Goal: Task Accomplishment & Management: Manage account settings

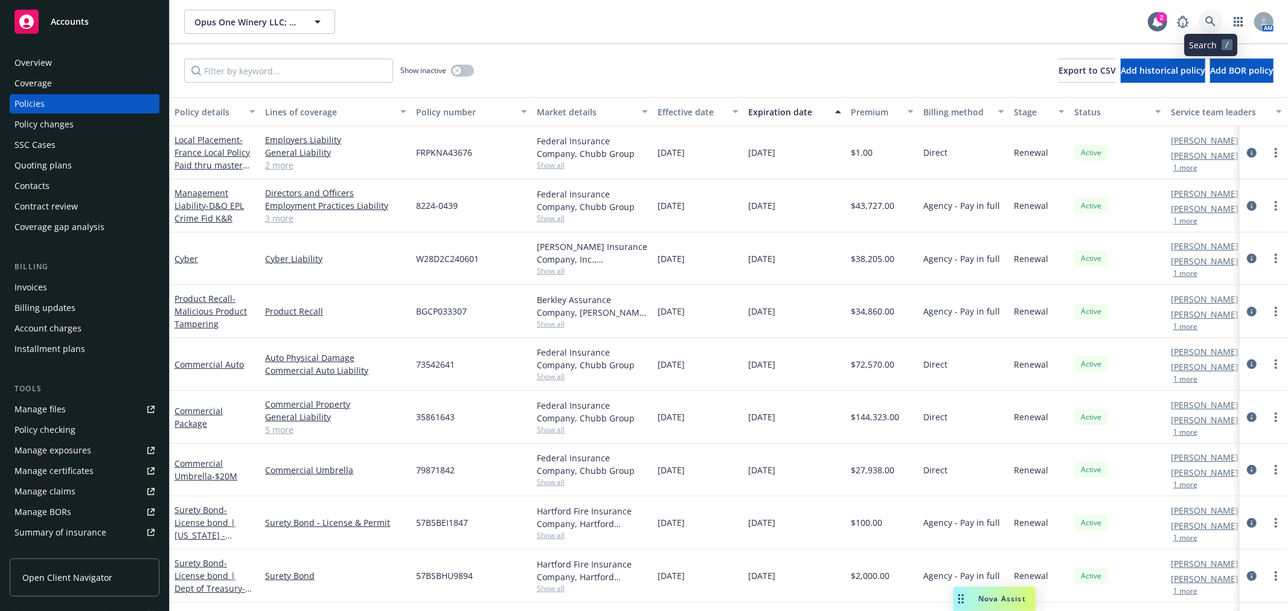
click at [1209, 15] on link at bounding box center [1210, 22] width 24 height 24
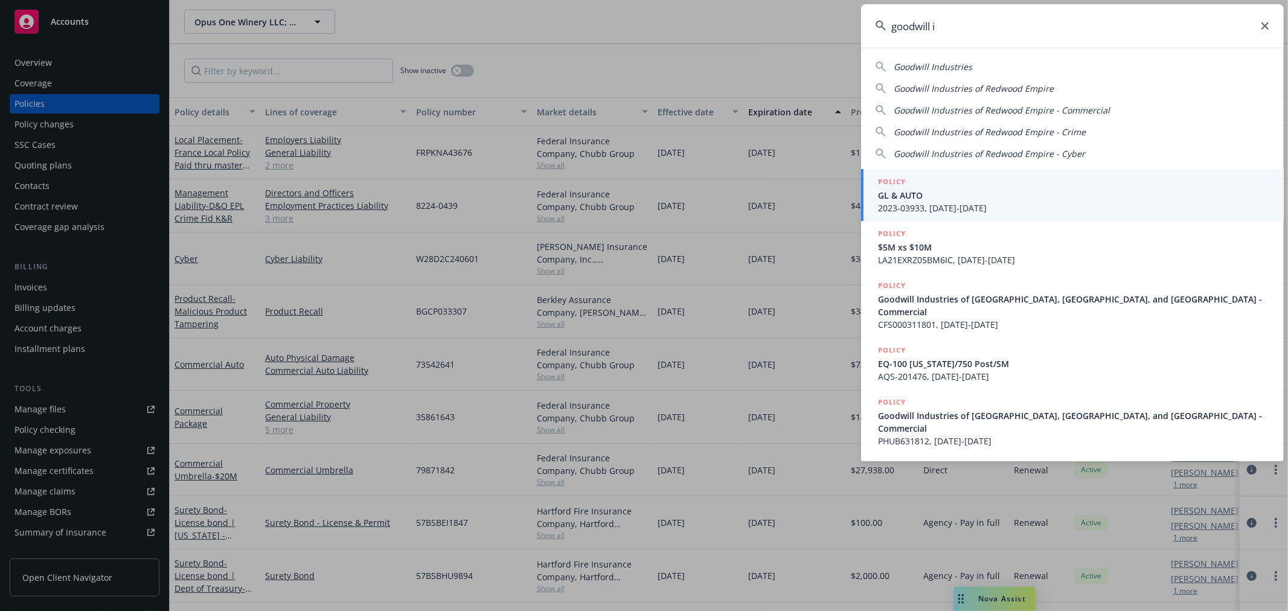
click at [1061, 85] on div "Goodwill Industries of Redwood Empire" at bounding box center [1072, 88] width 394 height 13
type input "Goodwill Industries of Redwood Empire"
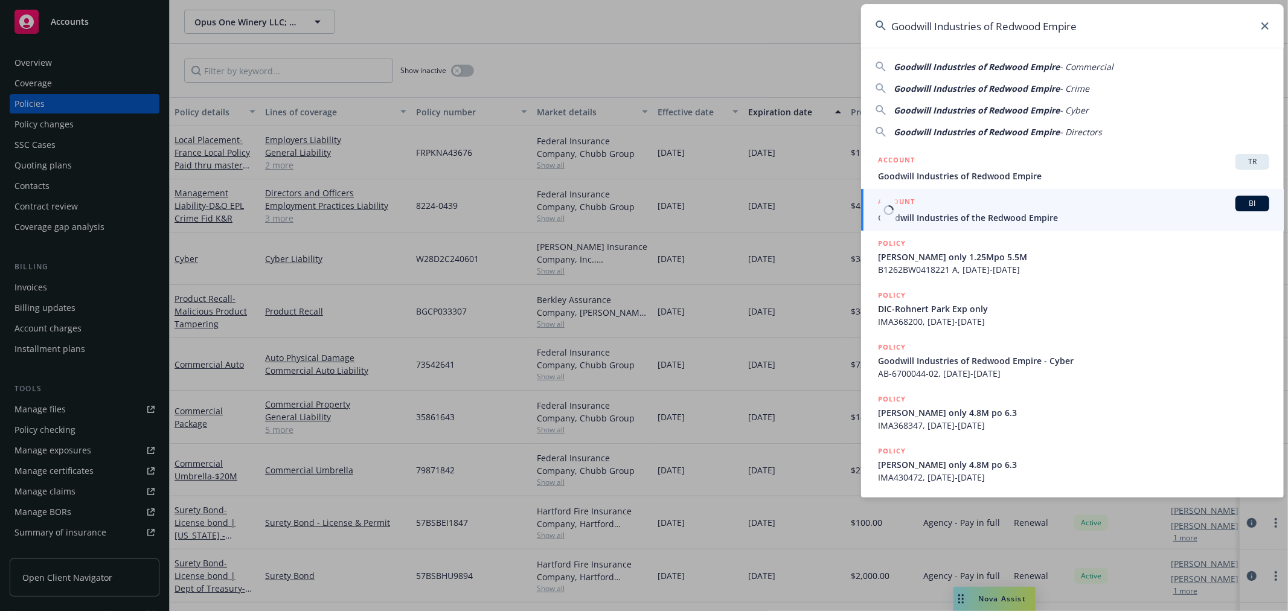
click at [1043, 216] on span "Goodwill Industries of the Redwood Empire" at bounding box center [1073, 217] width 391 height 13
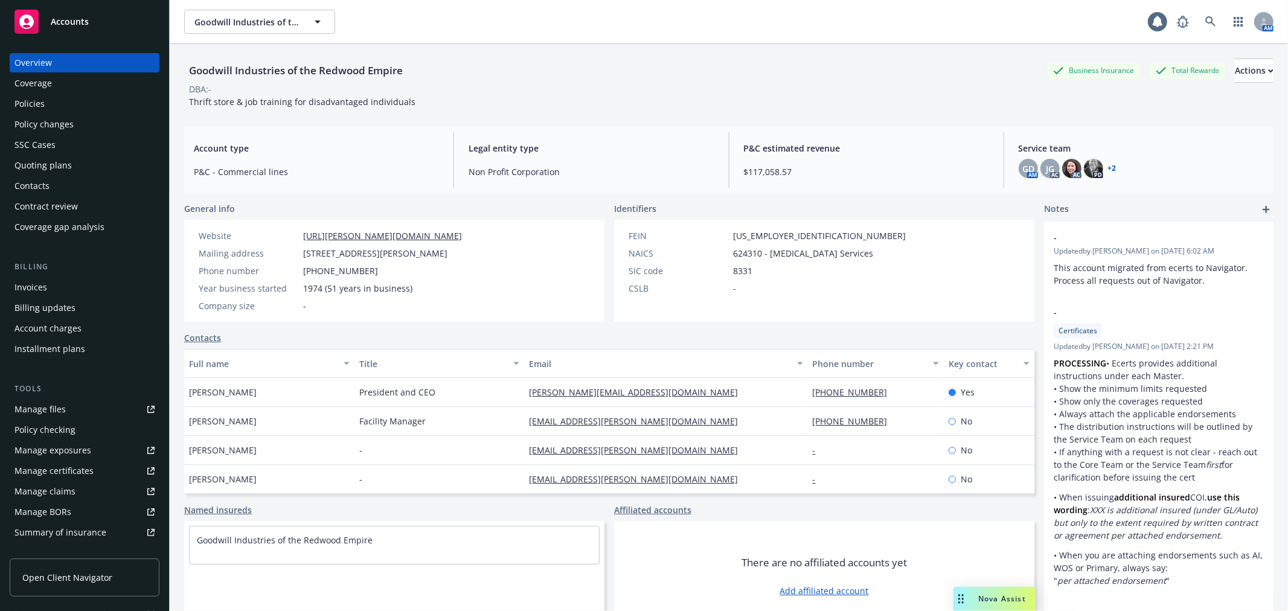
click at [87, 110] on div "Policies" at bounding box center [84, 103] width 140 height 19
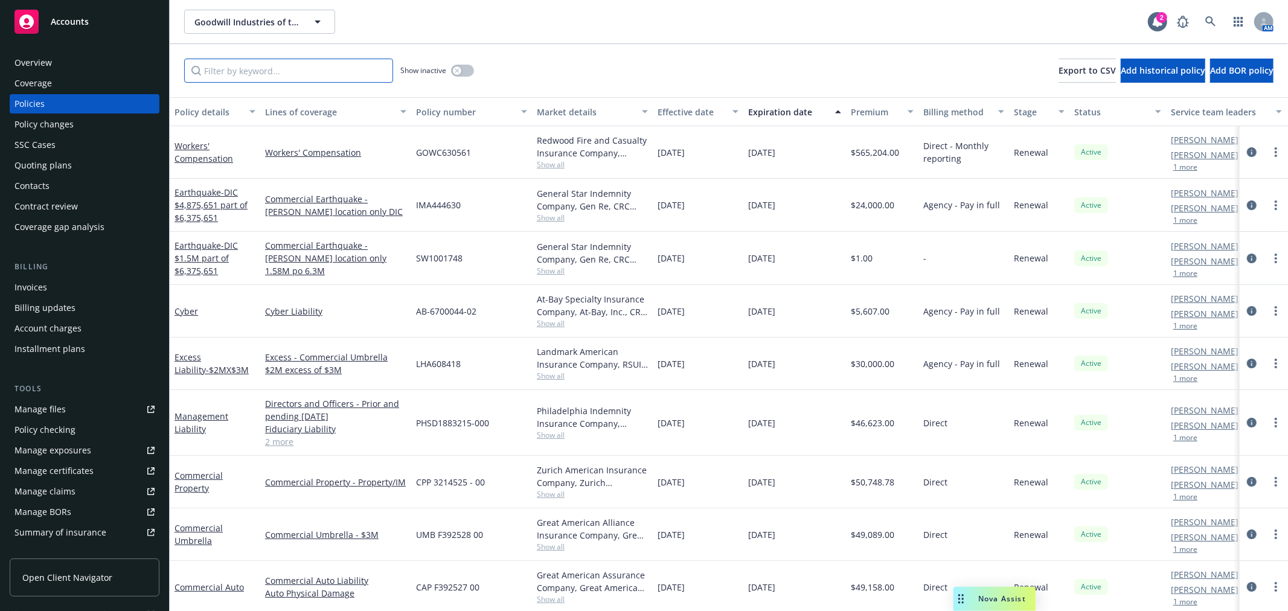
click at [252, 73] on input "Filter by keyword..." at bounding box center [288, 71] width 209 height 24
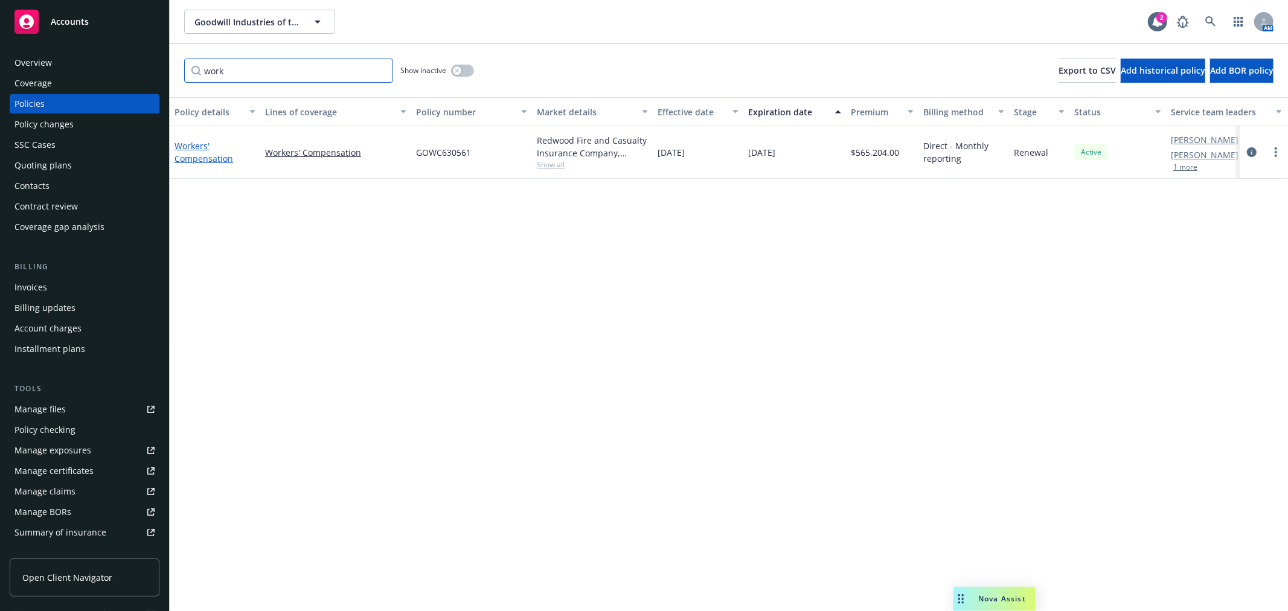
type input "work"
click at [196, 145] on link "Workers' Compensation" at bounding box center [203, 152] width 59 height 24
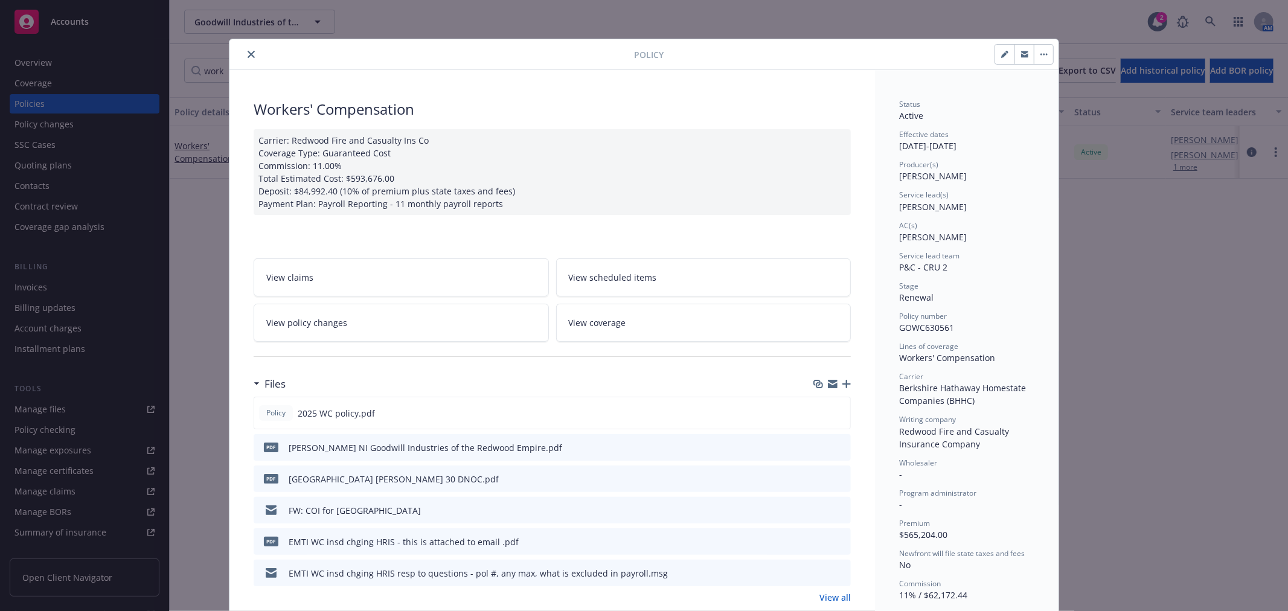
click at [349, 314] on link "View policy changes" at bounding box center [401, 323] width 295 height 38
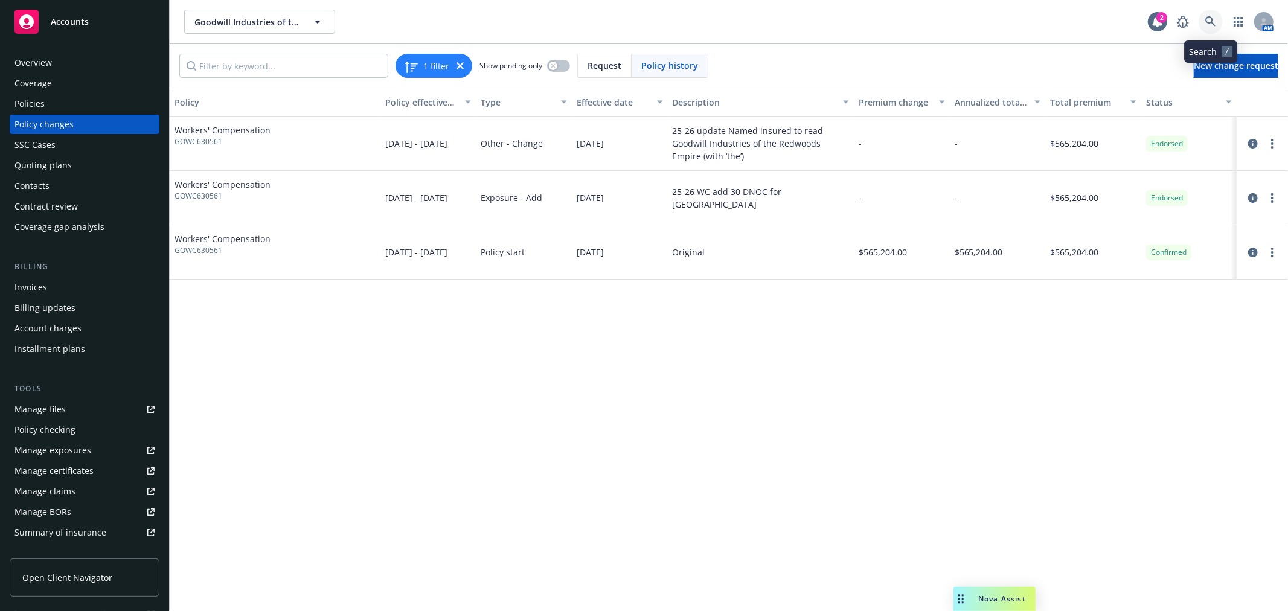
click at [1209, 18] on icon at bounding box center [1210, 21] width 11 height 11
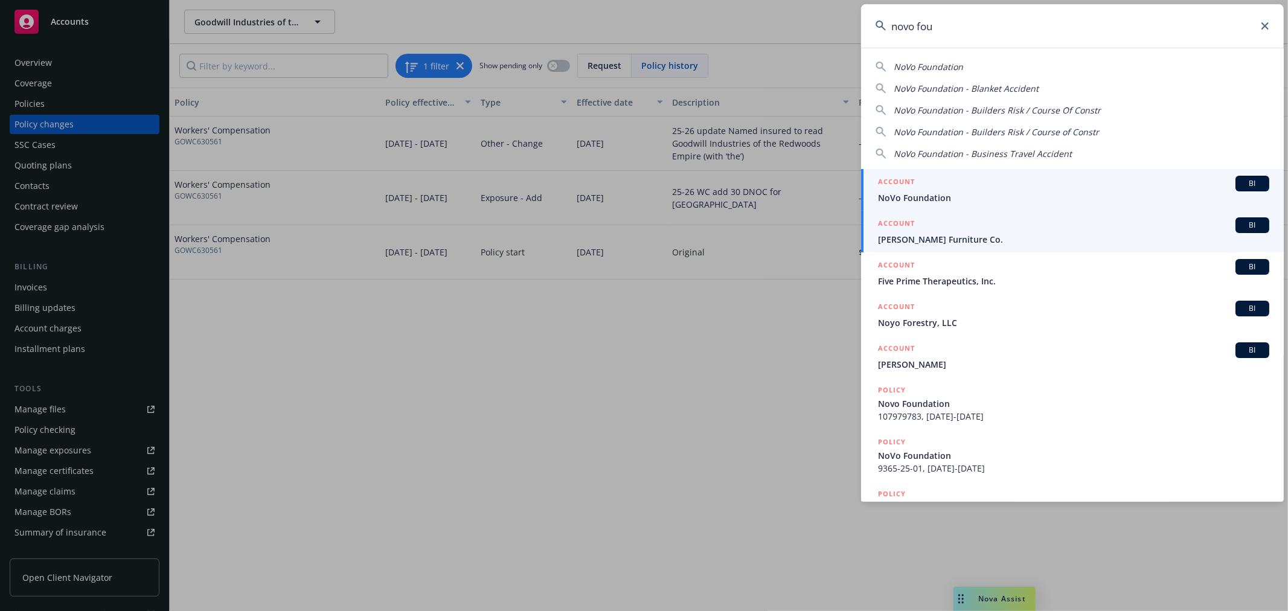
type input "novo fou"
click at [1035, 200] on span "NoVo Foundation" at bounding box center [1073, 197] width 391 height 13
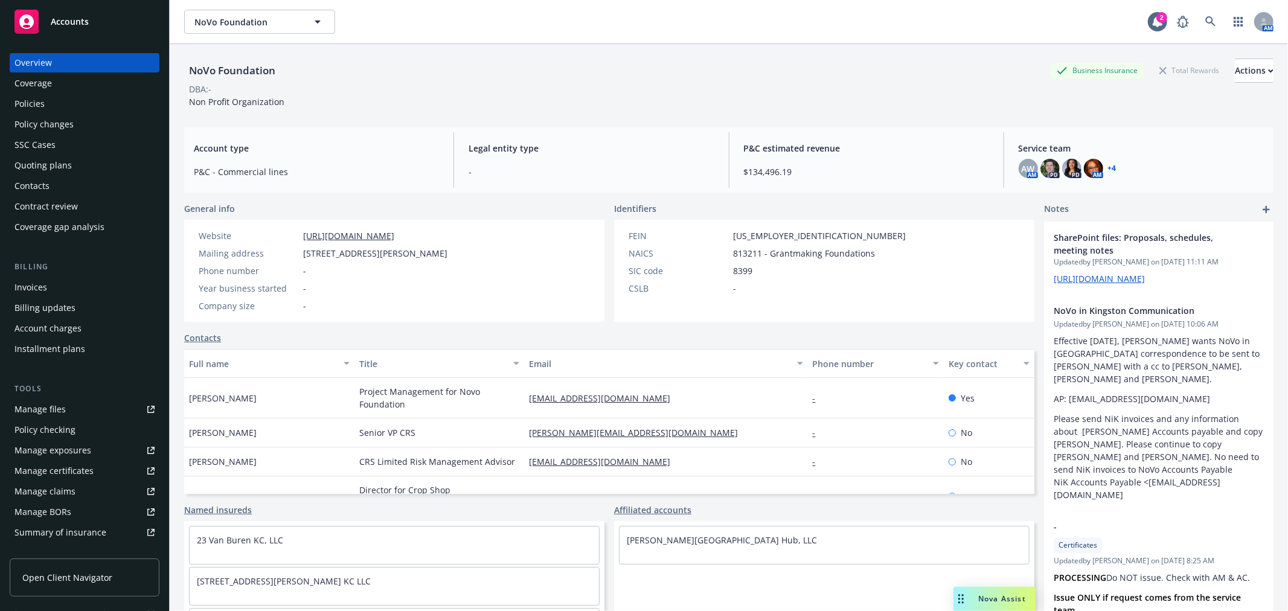
click at [94, 124] on div "Policy changes" at bounding box center [84, 124] width 140 height 19
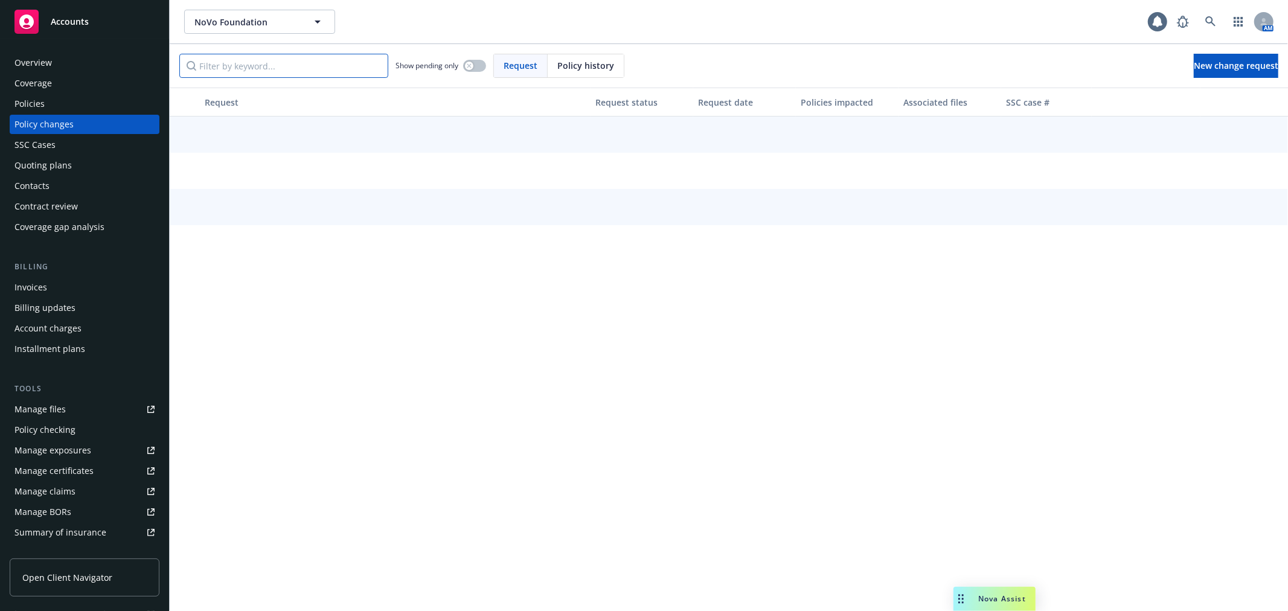
click at [248, 64] on input "Filter by keyword..." at bounding box center [283, 66] width 209 height 24
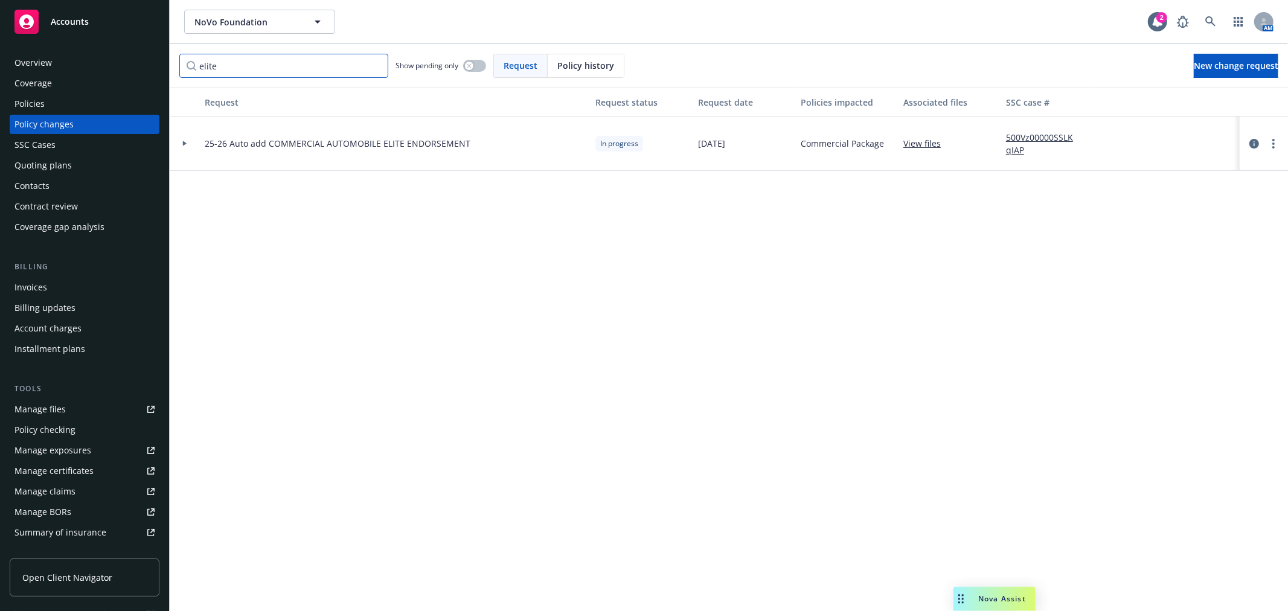
type input "elite"
click at [184, 142] on icon at bounding box center [185, 143] width 4 height 5
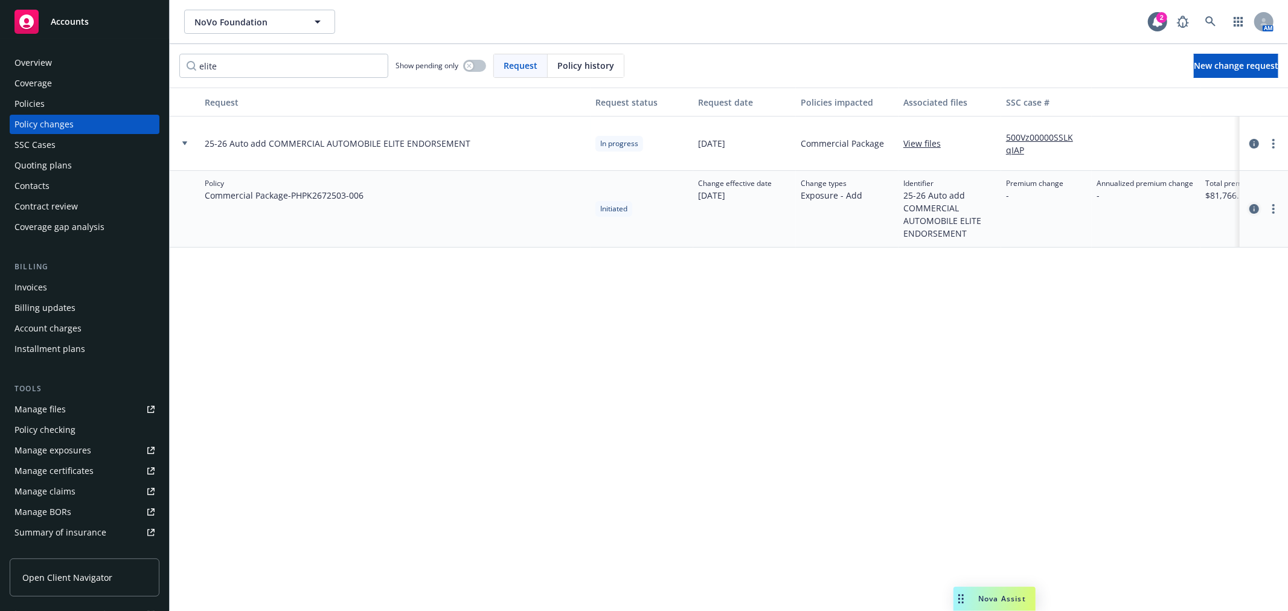
click at [1250, 206] on icon "circleInformation" at bounding box center [1254, 209] width 10 height 10
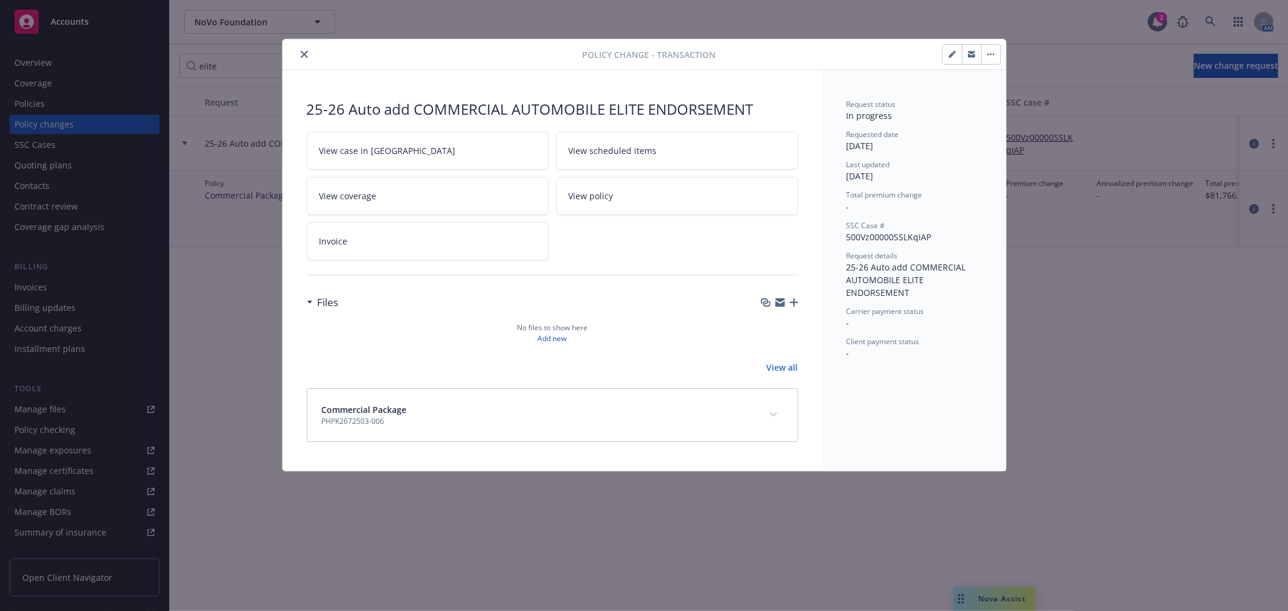
click at [776, 302] on icon "button" at bounding box center [780, 303] width 10 height 10
click at [304, 49] on button "close" at bounding box center [304, 54] width 14 height 14
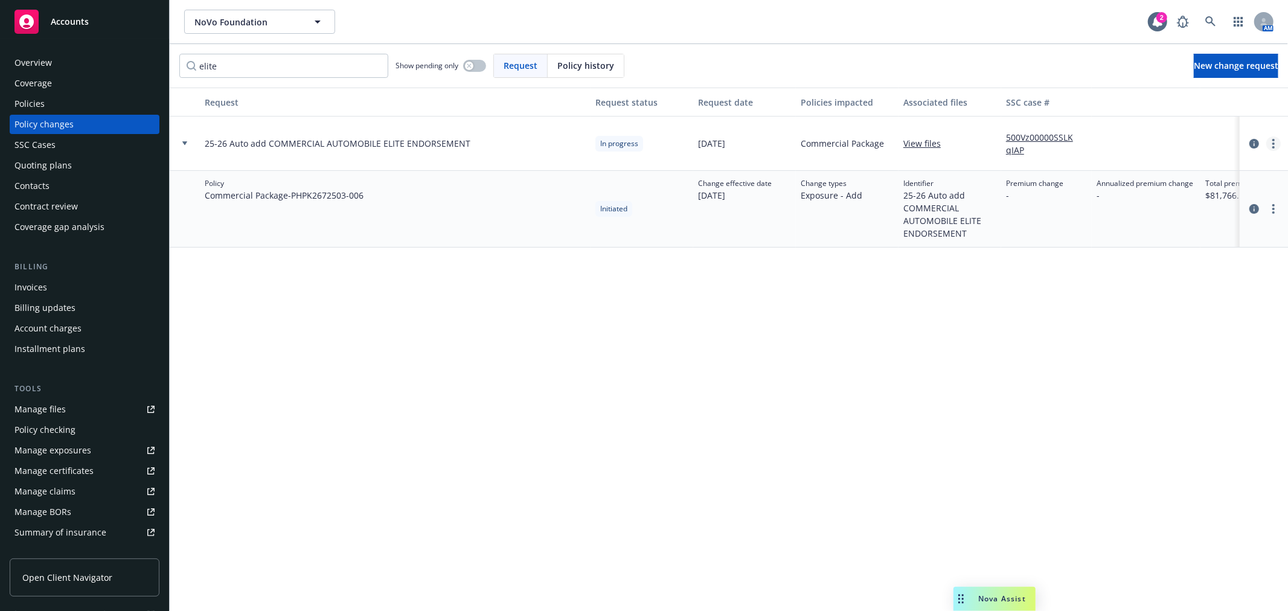
click at [1272, 146] on icon "more" at bounding box center [1273, 144] width 2 height 10
click at [1209, 192] on link "Edit request summary" at bounding box center [1176, 193] width 207 height 24
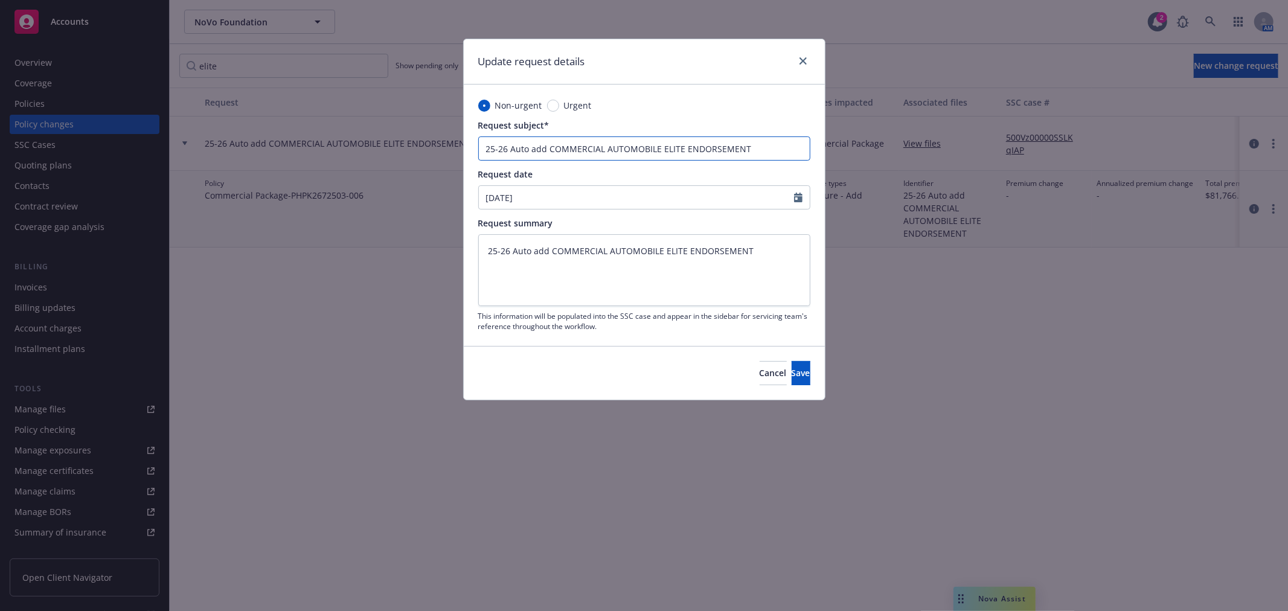
click at [785, 155] on input "25-26 Auto add COMMERCIAL AUTOMOBILE ELITE ENDORSEMENT" at bounding box center [644, 148] width 332 height 24
type textarea "x"
type input "25-26 Auto add COMMERCIAL AUTOMOBILE ELITE ENDORSEMENT"
type textarea "x"
type input "25-26 Auto add COMMERCIAL AUTOMOBILE ELITE ENDORSEMENT ("
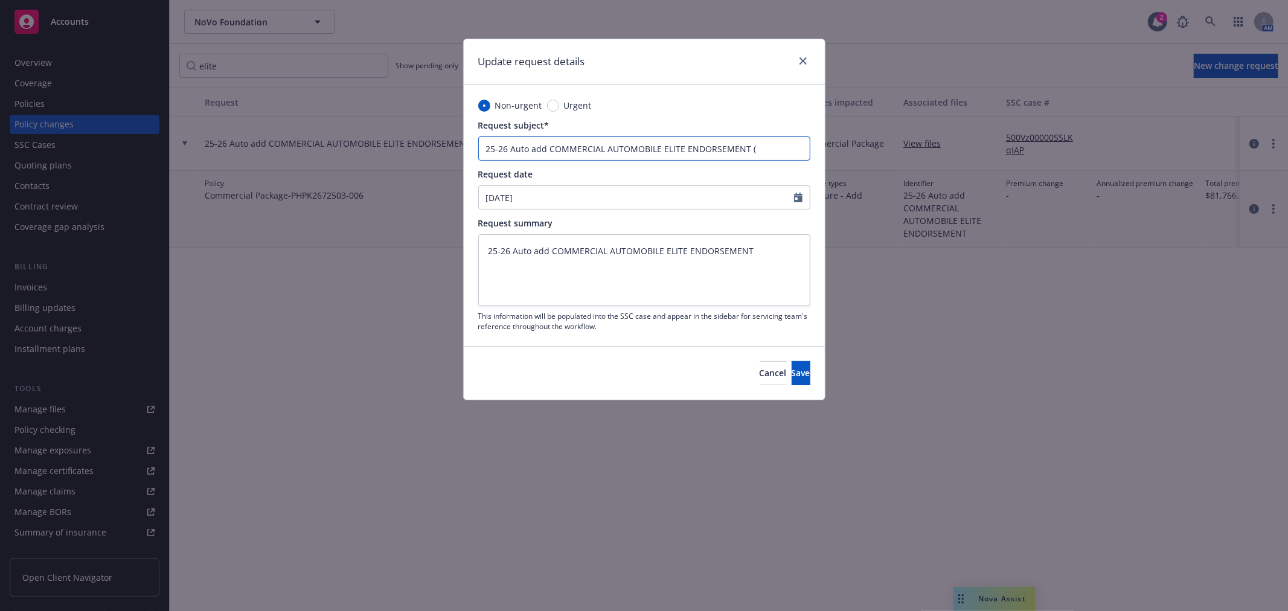
paste input "[EMAIL_ADDRESS][DOMAIN_NAME]"
type textarea "x"
type input "25-26 Auto add COMMERCIAL AUTOMOBILE ELITE ENDORSEMENT ([EMAIL_ADDRESS][DOMAIN_…"
type textarea "x"
type input "25-26 Auto add COMMERCIAL AUTOMOBILE ELITE ENDORSEMENT ([EMAIL_ADDRESS]"
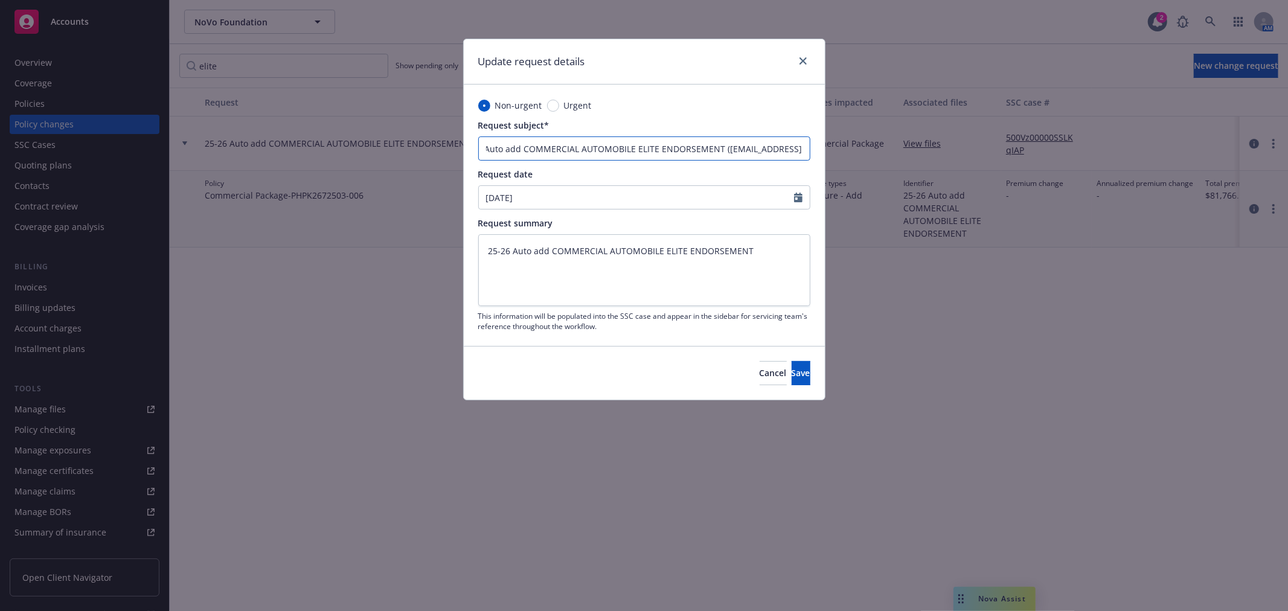
scroll to position [0, 213]
type textarea "x"
type input "25-26 Auto add COMMERCIAL AUTOMOBILE ELITE ENDORSEMENT ([EMAIL_ADDRESS][DOMAIN_…"
type textarea "x"
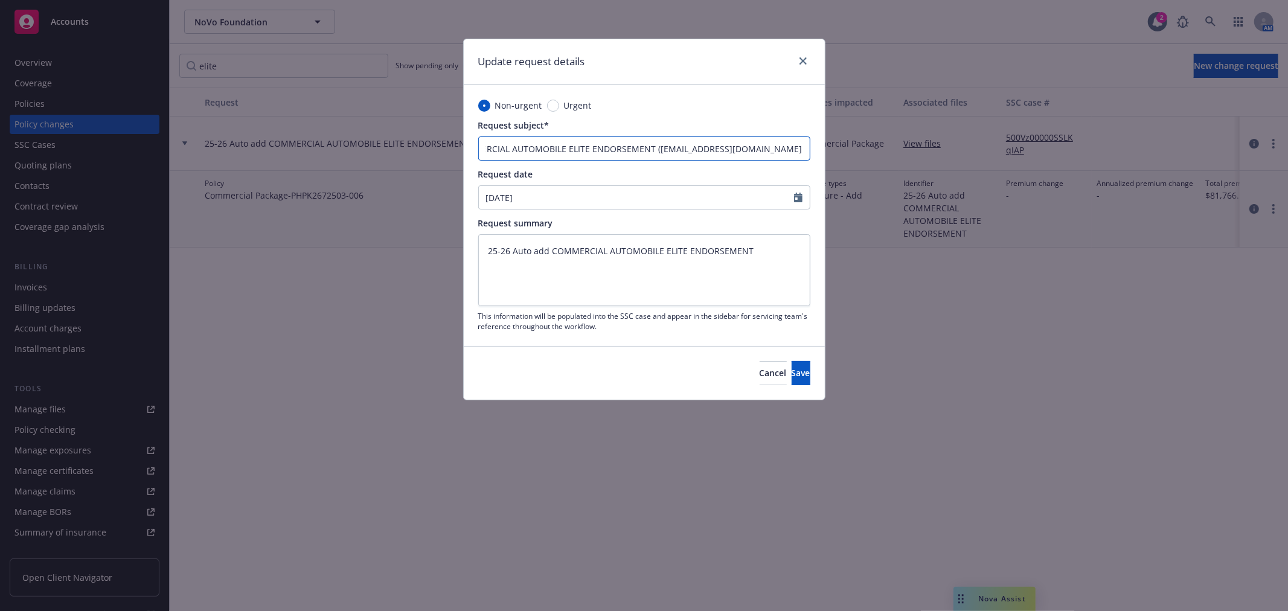
type input "25-26 Auto add COMMERCIAL AUTOMOBILE ELITE ENDORSEMENT ("
type textarea "x"
type input "25-26 Auto add COMMERCIAL AUTOMOBILE ELITE ENDORSEMENT (m"
type textarea "x"
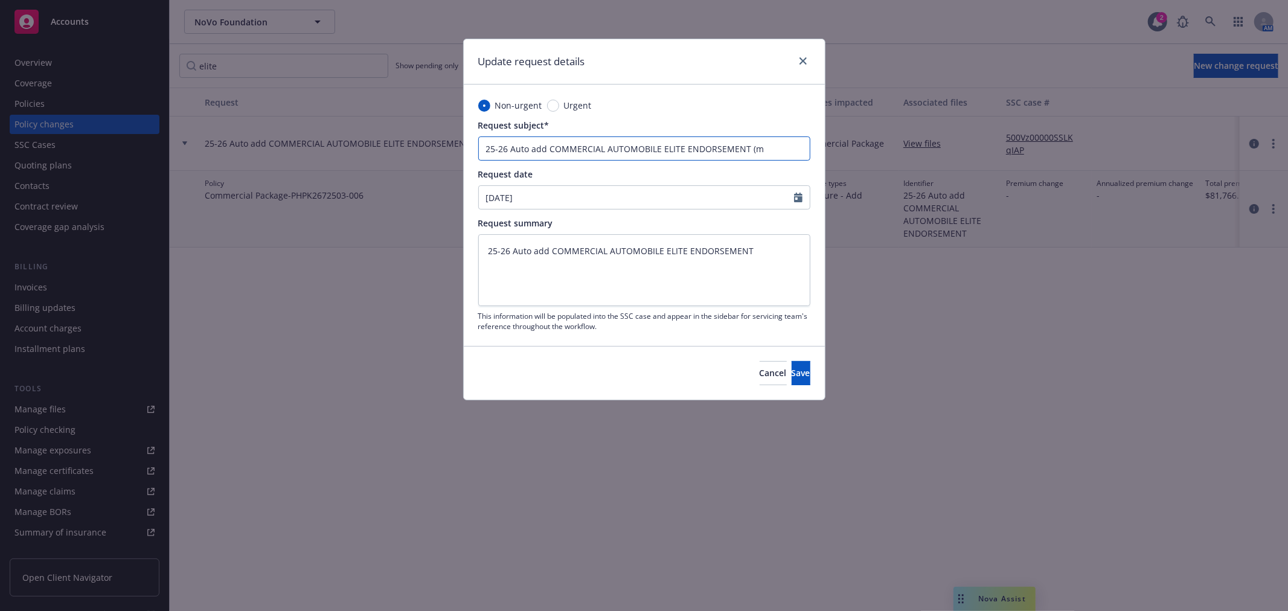
type input "25-26 Auto add COMMERCIAL AUTOMOBILE ELITE ENDORSEMENT (mu"
type textarea "x"
type input "25-26 Auto add COMMERCIAL AUTOMOBILE ELITE ENDORSEMENT (mus"
type textarea "x"
type input "25-26 Auto add COMMERCIAL AUTOMOBILE ELITE ENDORSEMENT (must"
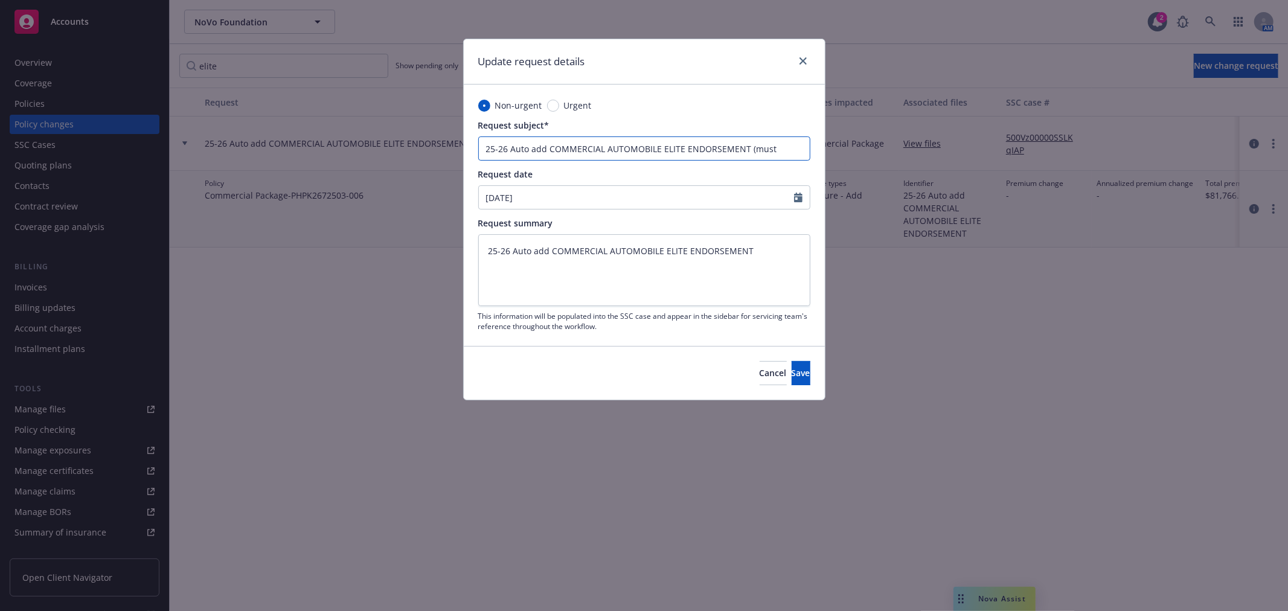
type textarea "x"
type input "25-26 Auto add COMMERCIAL AUTOMOBILE ELITE ENDORSEMENT (mus"
type textarea "x"
type input "25-26 Auto add COMMERCIAL AUTOMOBILE ELITE ENDORSEMENT (mu"
type textarea "x"
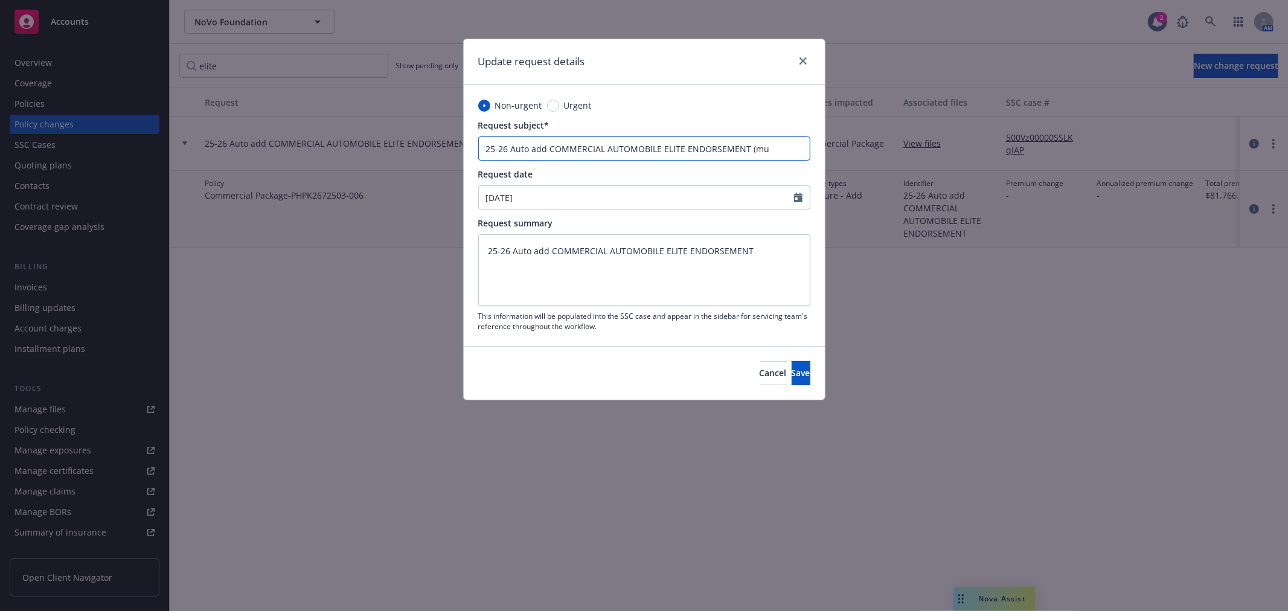
type input "25-26 Auto add COMMERCIAL AUTOMOBILE ELITE ENDORSEMENT (m"
type textarea "x"
type input "25-26 Auto add COMMERCIAL AUTOMOBILE ELITE ENDORSEMENT ("
type textarea "x"
type input "25-26 Auto add COMMERCIAL AUTOMOBILE ELITE ENDORSEMENT"
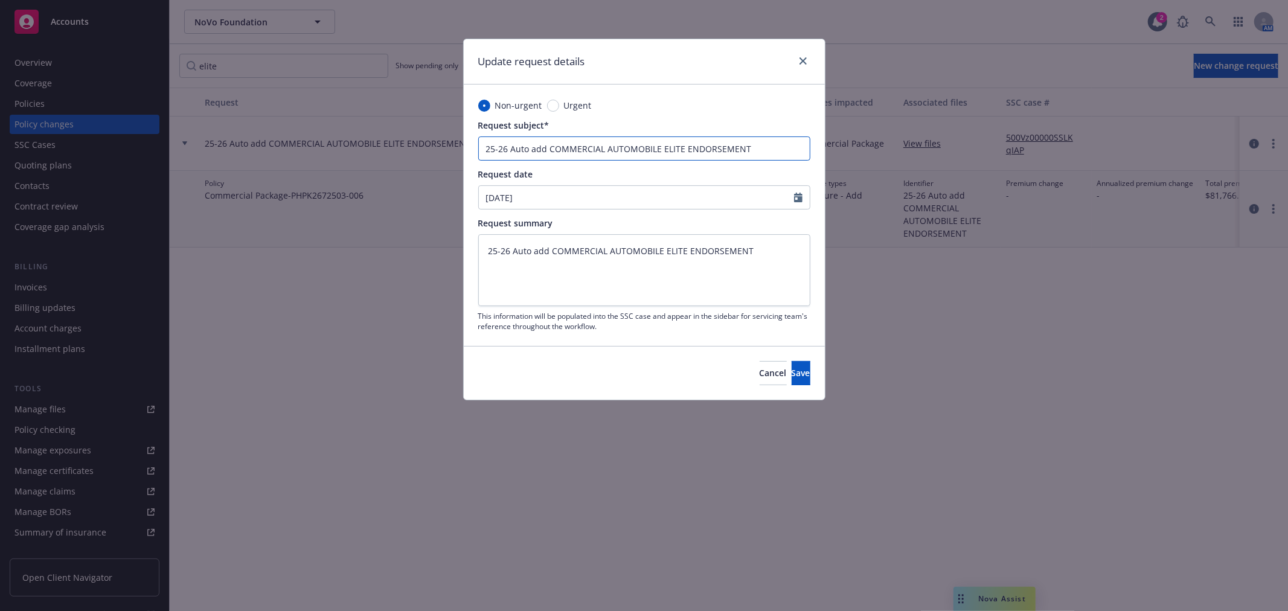
type textarea "x"
type input "25-26 Auto add COMMERCIAL AUTOMOBILE ELITE ENDORSEMENT"
click at [776, 250] on textarea "25-26 Auto add COMMERCIAL AUTOMOBILE ELITE ENDORSEMENT" at bounding box center [644, 269] width 332 height 71
type textarea "x"
type textarea "25-26 Auto add COMMERCIAL AUTOMOBILE ELITE ENDORSEMENT"
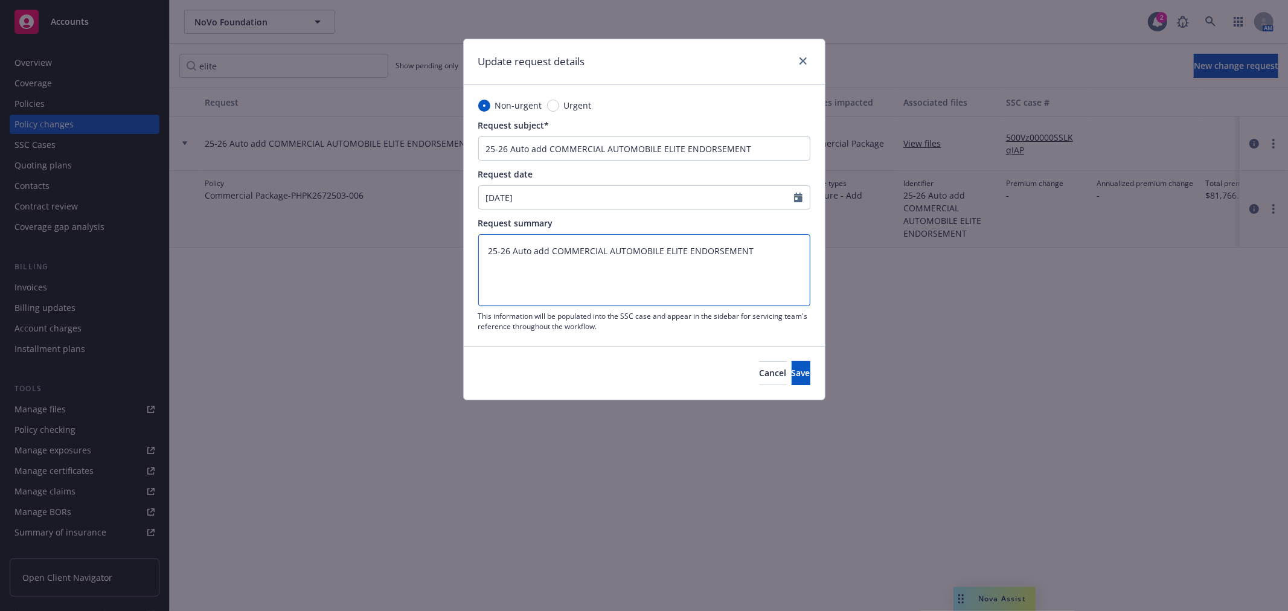
paste textarea "For Auto Elite there must be 10 vehicles."
type textarea "x"
type textarea "25-26 Auto add COMMERCIAL AUTOMOBILE ELITE ENDORSEMENT For Auto Elite there mus…"
click at [792, 369] on span "Save" at bounding box center [801, 372] width 19 height 11
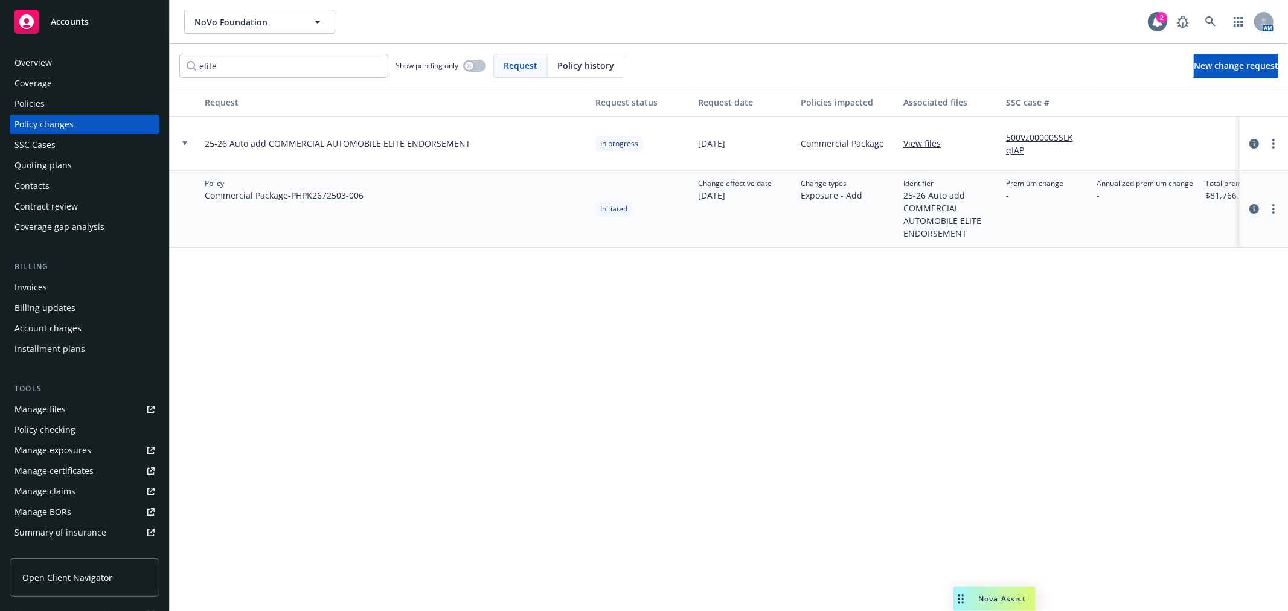
type textarea "x"
click at [1271, 141] on link "more" at bounding box center [1273, 143] width 14 height 14
click at [1223, 232] on link "Resume workflow" at bounding box center [1176, 241] width 207 height 24
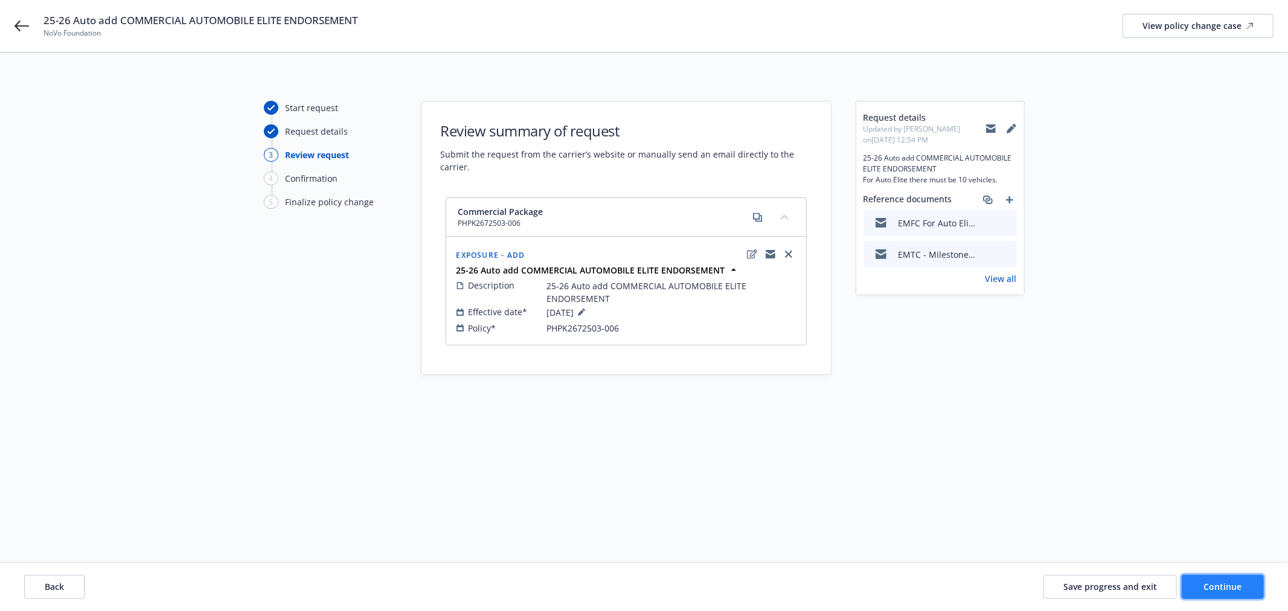
click at [1227, 584] on span "Continue" at bounding box center [1223, 586] width 38 height 11
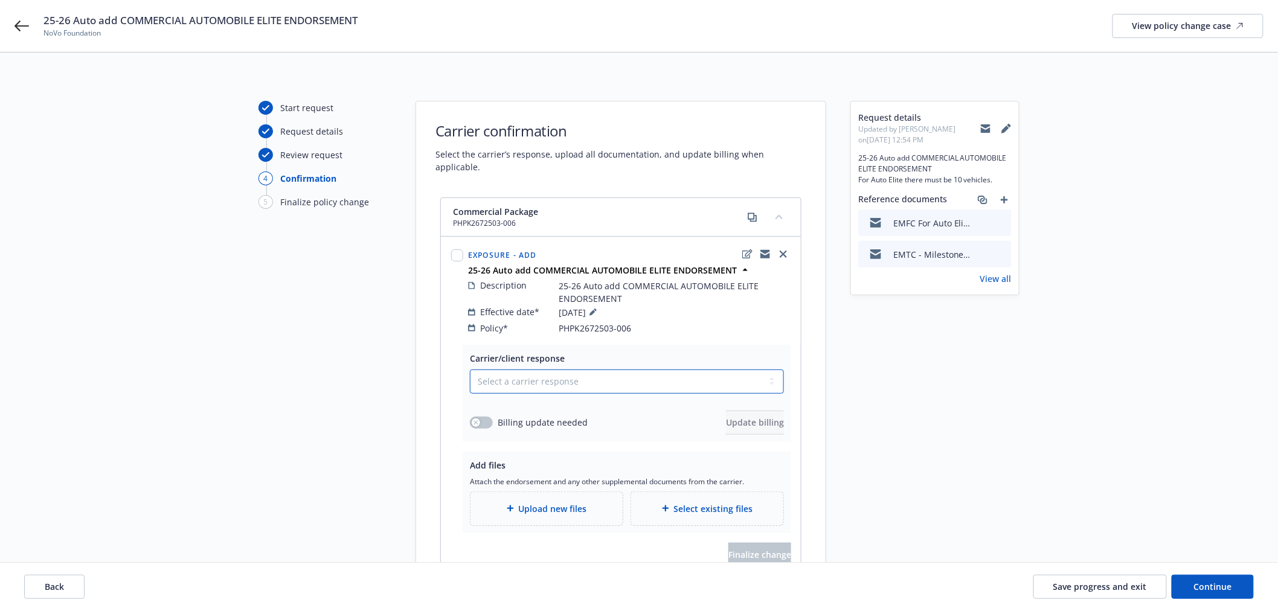
click at [552, 373] on select "Select a carrier response Accepted Accepted with revision No endorsement needed…" at bounding box center [627, 381] width 314 height 24
select select "DECLINED_BY_CARRIER"
click at [470, 369] on select "Select a carrier response Accepted Accepted with revision No endorsement needed…" at bounding box center [627, 381] width 314 height 24
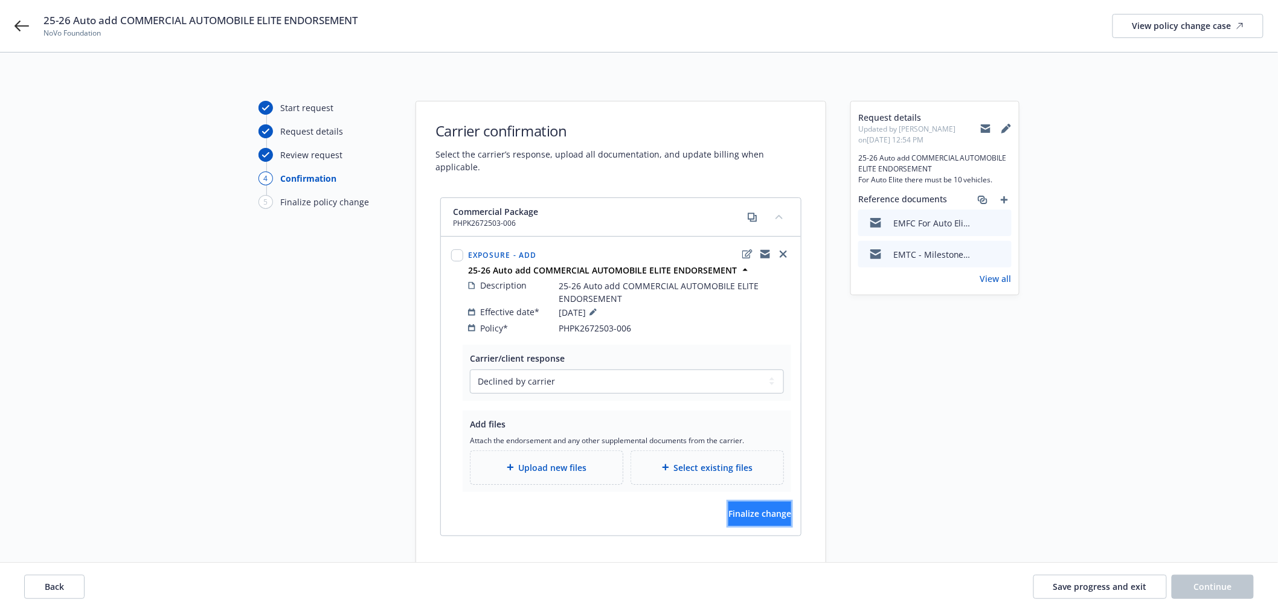
click at [771, 502] on button "Finalize change" at bounding box center [759, 514] width 63 height 24
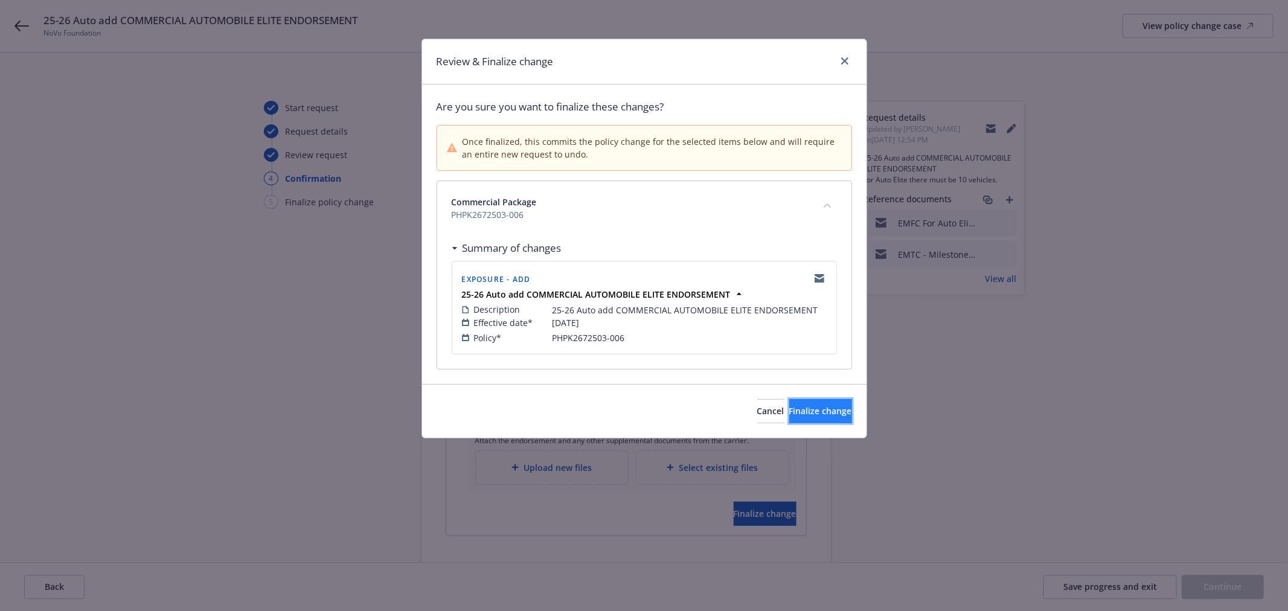
click at [824, 408] on span "Finalize change" at bounding box center [820, 410] width 63 height 11
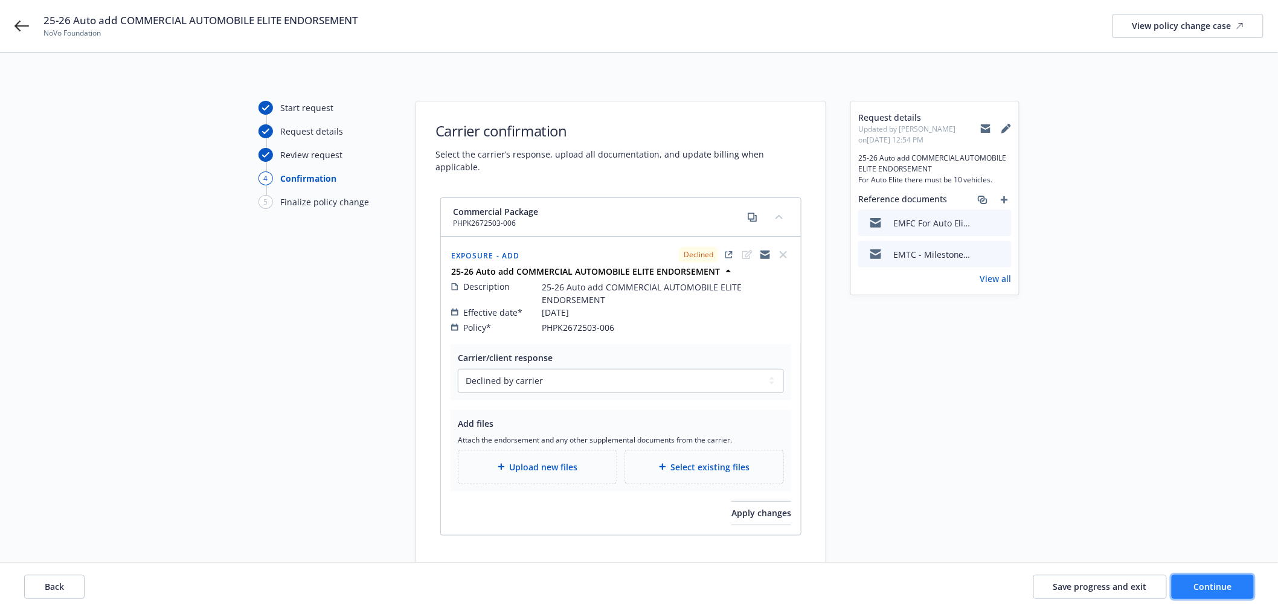
click at [1206, 586] on span "Continue" at bounding box center [1213, 586] width 38 height 11
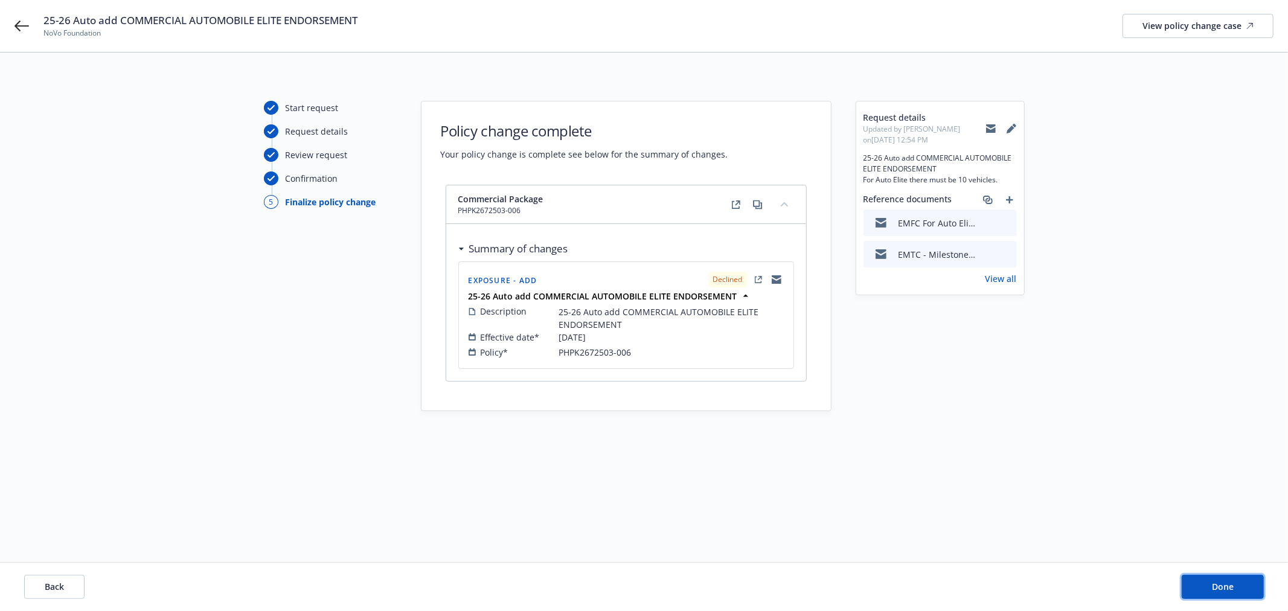
click at [1212, 586] on span "Done" at bounding box center [1223, 586] width 22 height 11
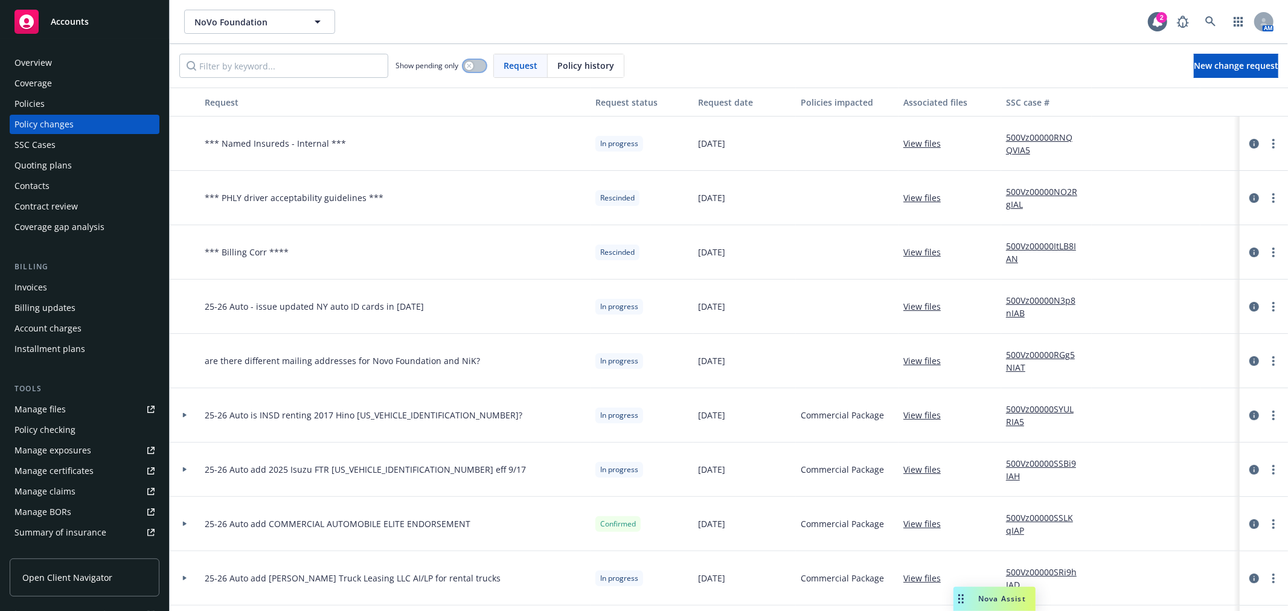
click at [467, 66] on div "button" at bounding box center [469, 66] width 8 height 8
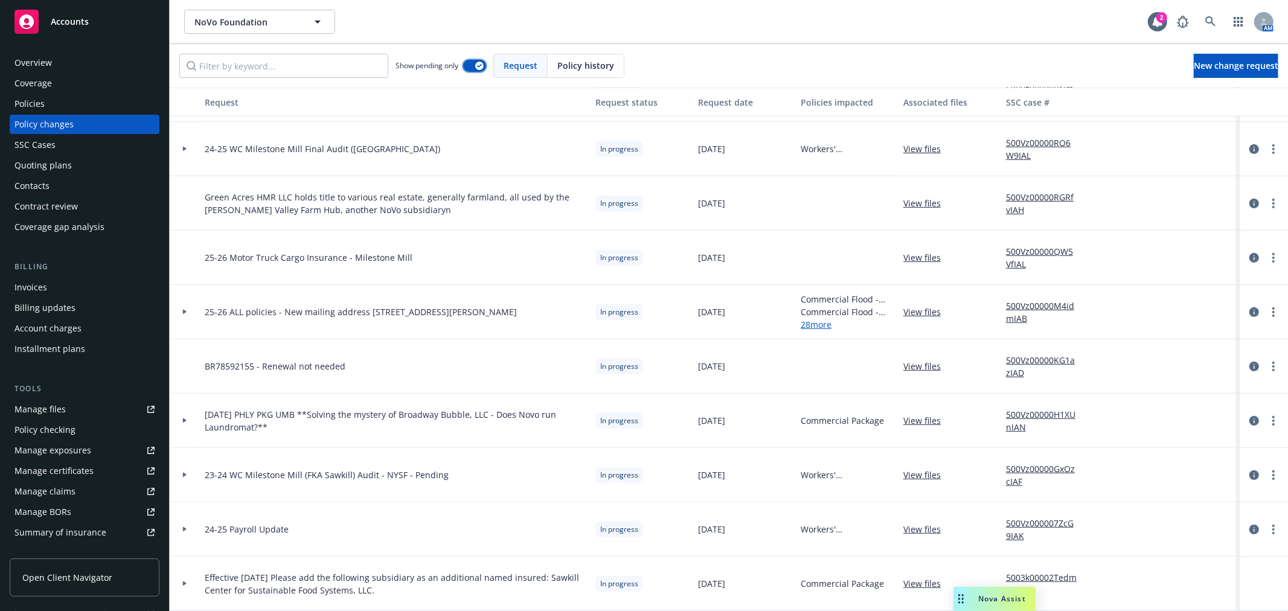
scroll to position [548, 0]
click at [1148, 17] on div at bounding box center [1157, 21] width 19 height 19
